Goal: Check status: Check status

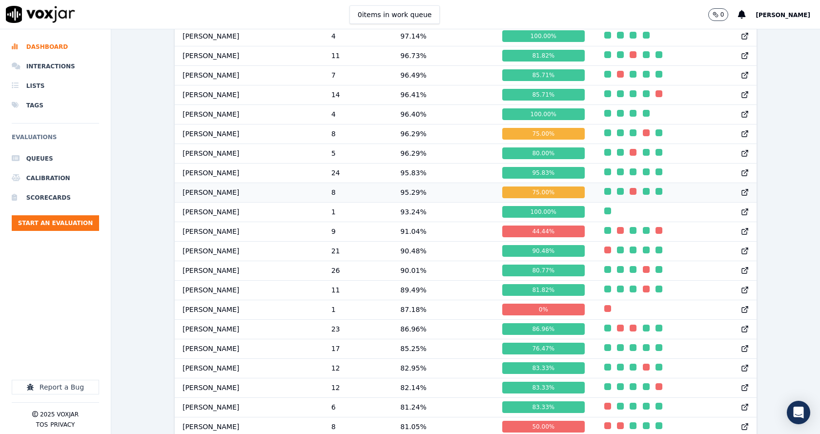
scroll to position [840, 0]
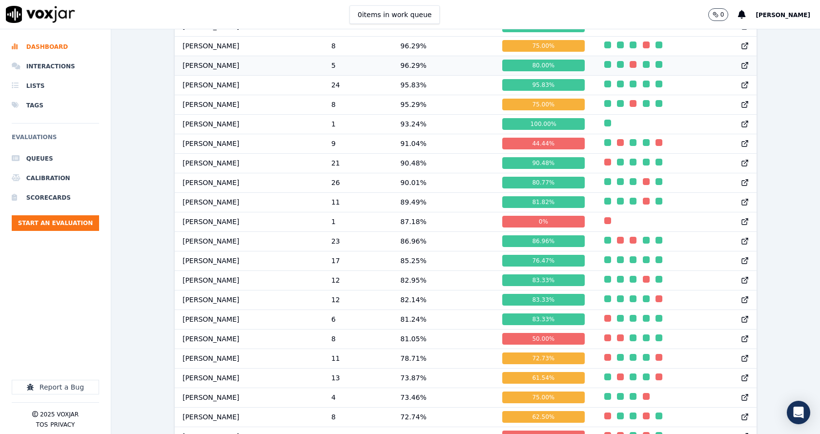
click at [210, 75] on td "[PERSON_NAME]" at bounding box center [249, 66] width 149 height 20
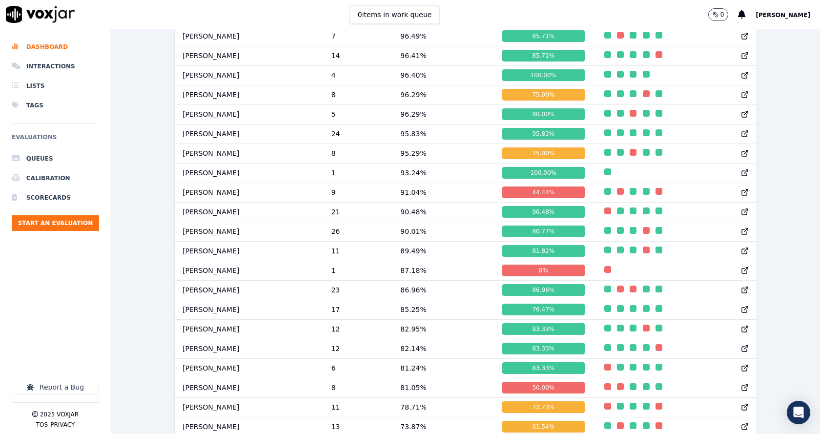
scroll to position [1071, 0]
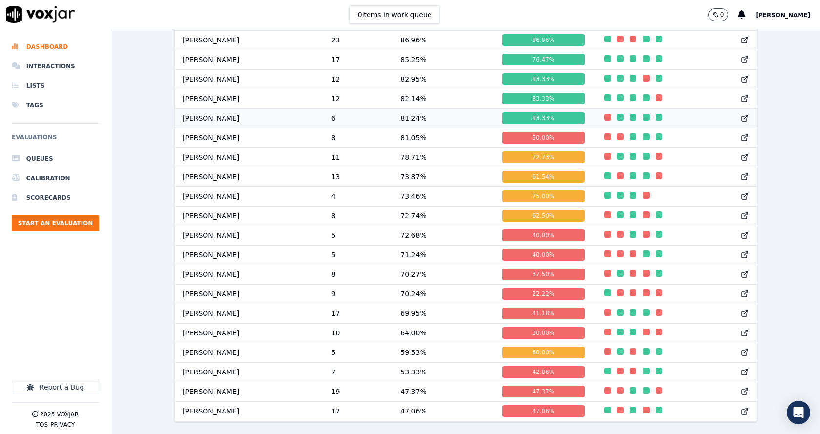
click at [219, 108] on td "[PERSON_NAME]" at bounding box center [249, 118] width 149 height 20
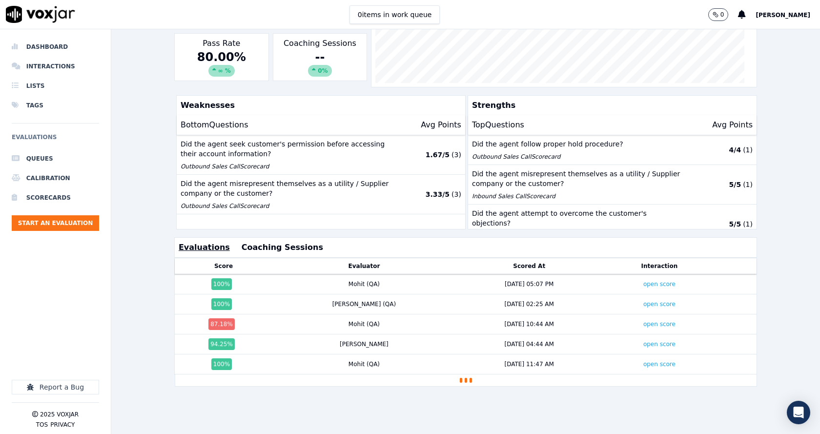
scroll to position [217, 0]
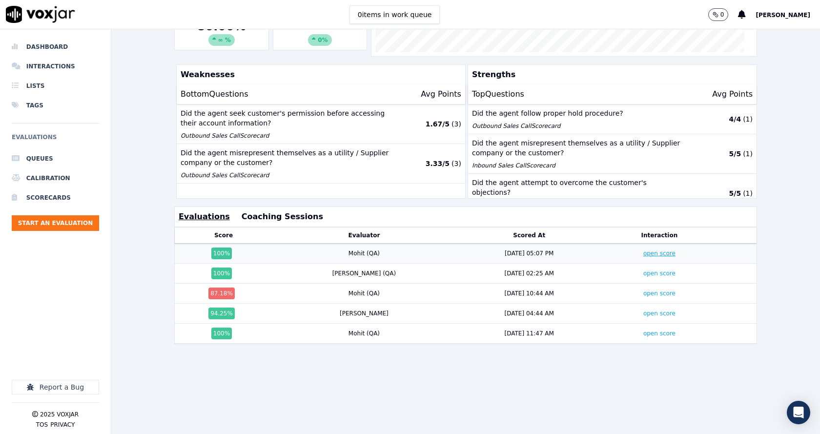
click at [643, 250] on link "open score" at bounding box center [659, 253] width 32 height 7
click at [643, 330] on link "open score" at bounding box center [659, 333] width 32 height 7
click at [643, 290] on link "open score" at bounding box center [659, 293] width 32 height 7
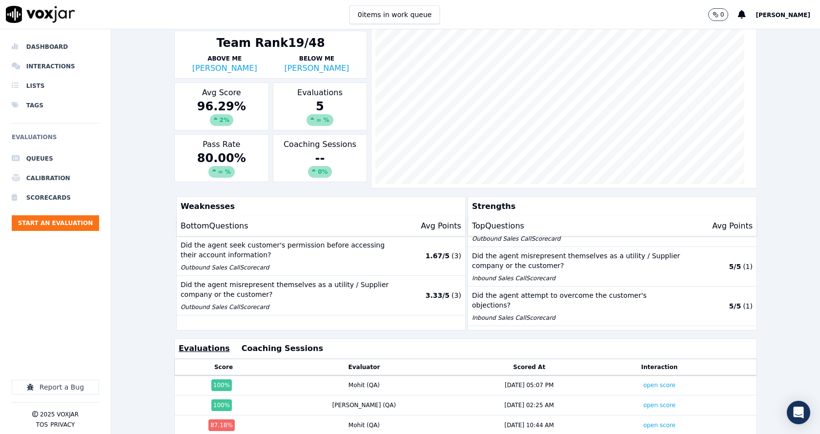
scroll to position [0, 0]
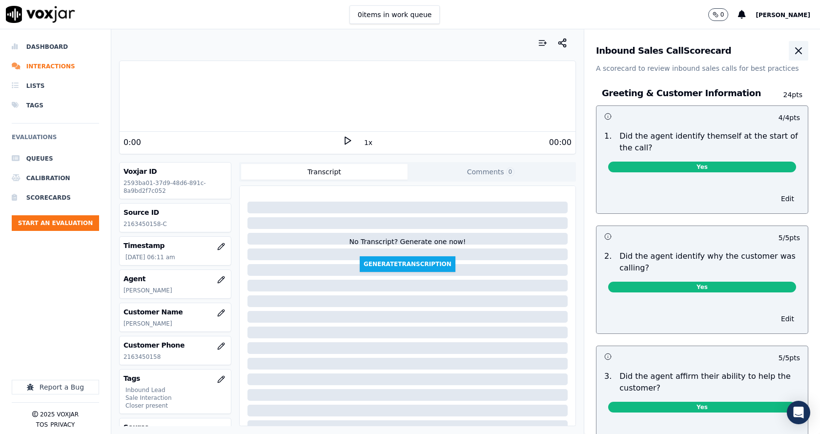
click at [796, 51] on icon "button" at bounding box center [799, 51] width 6 height 6
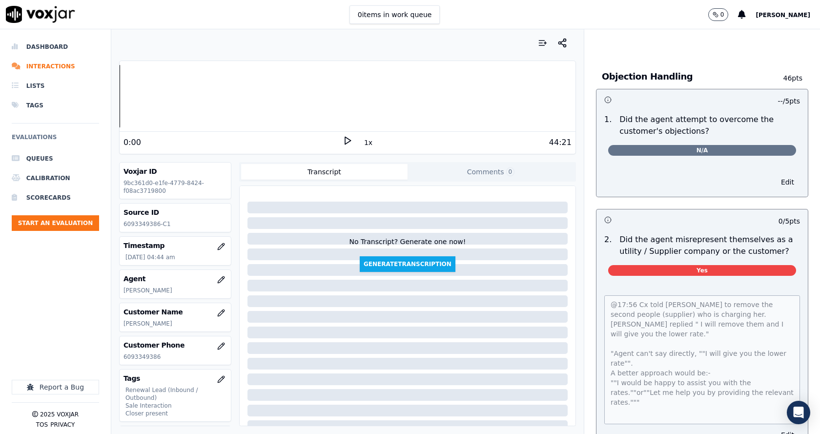
click at [778, 412] on div "Outbound Sales Call Scorecard A scorecard to review outbound sales calls for be…" at bounding box center [702, 231] width 236 height 405
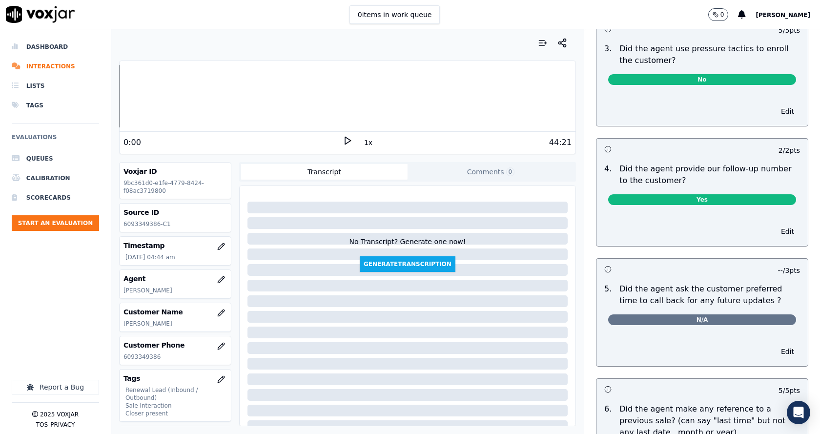
scroll to position [2303, 0]
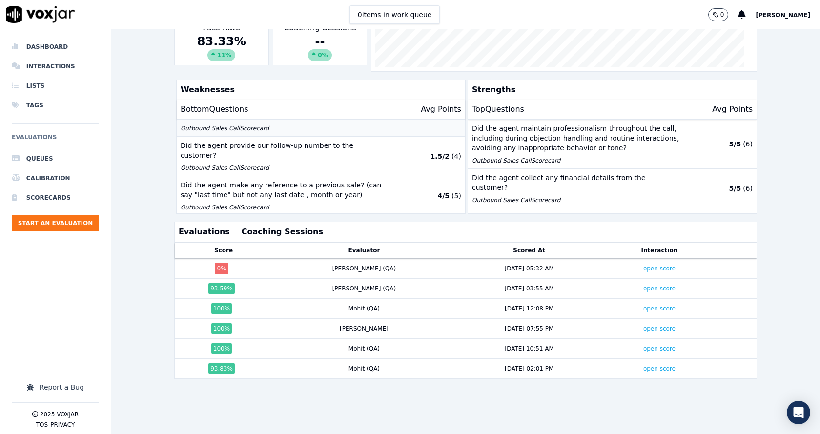
scroll to position [217, 0]
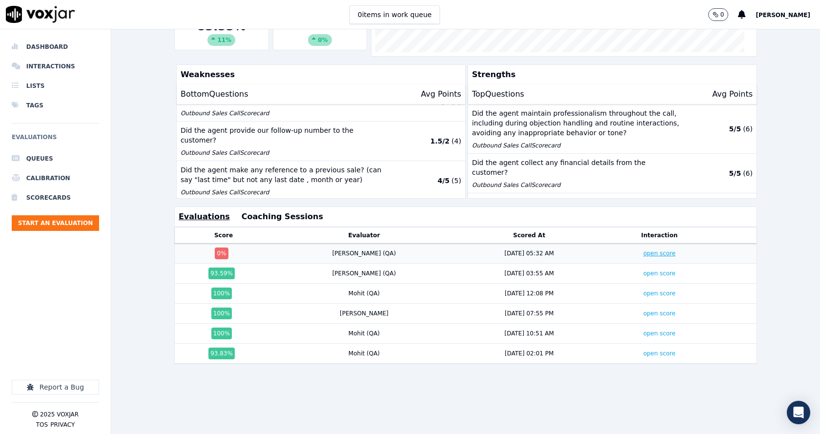
click at [643, 250] on link "open score" at bounding box center [659, 253] width 32 height 7
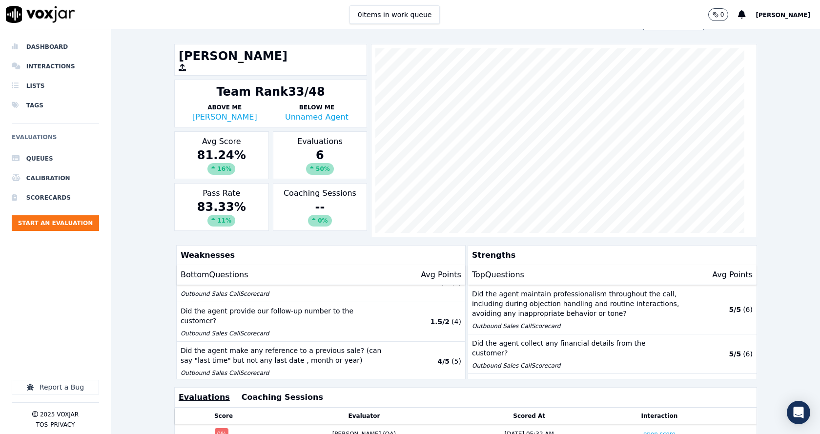
scroll to position [0, 0]
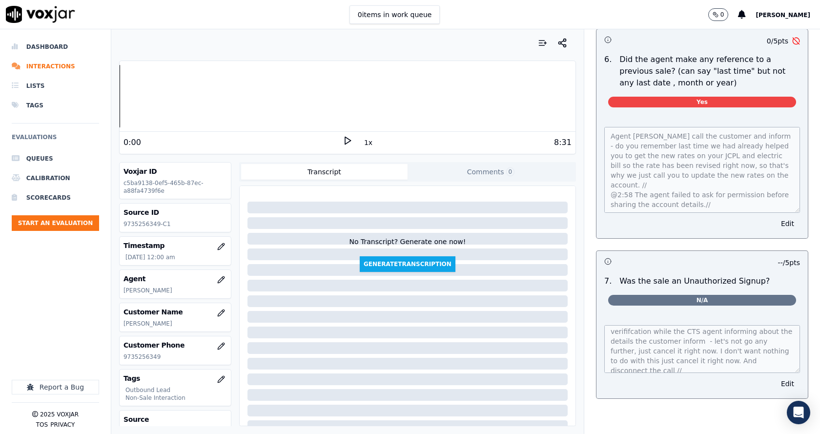
scroll to position [20, 0]
